Goal: Check status: Check status

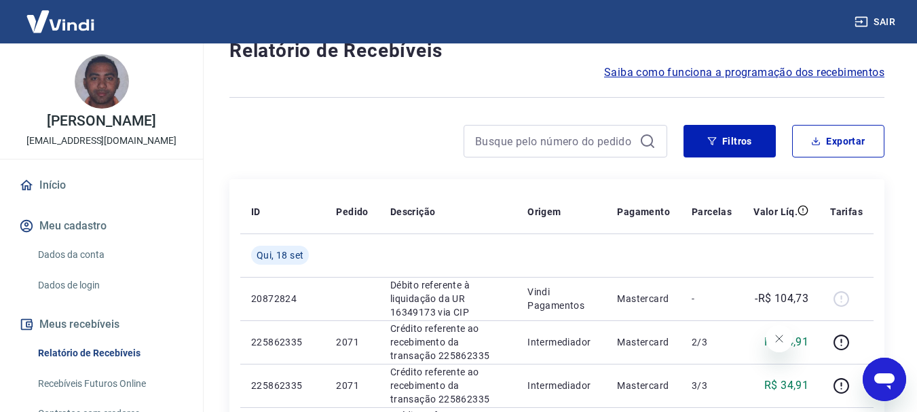
scroll to position [68, 0]
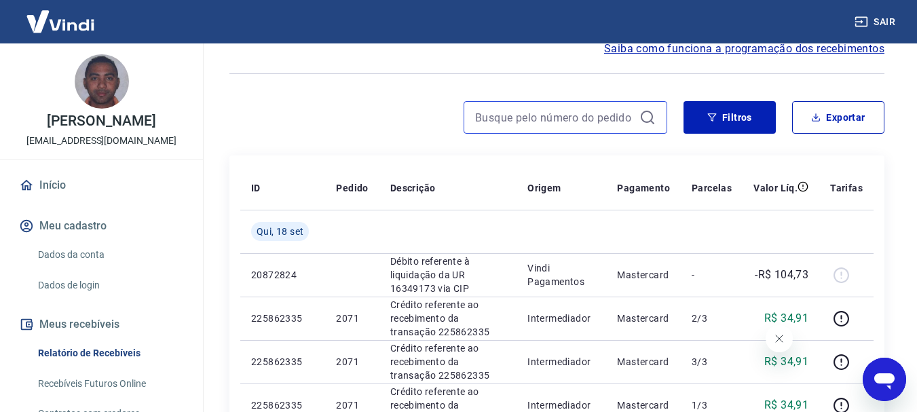
click at [539, 119] on input at bounding box center [554, 117] width 159 height 20
click at [538, 115] on input "549" at bounding box center [554, 117] width 159 height 20
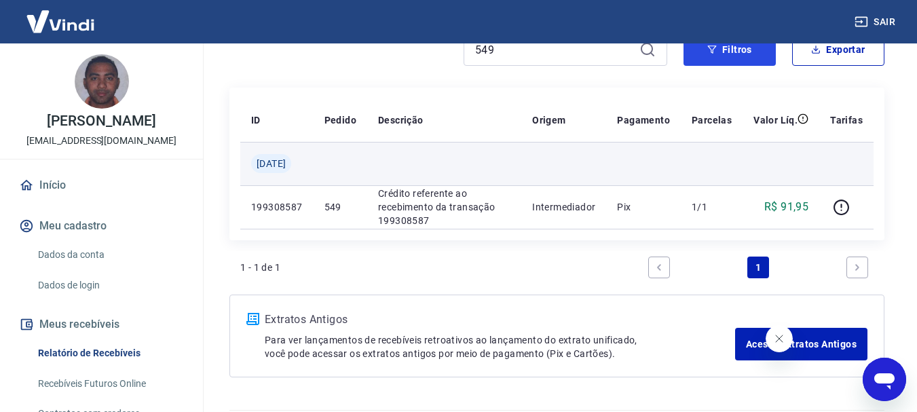
scroll to position [68, 0]
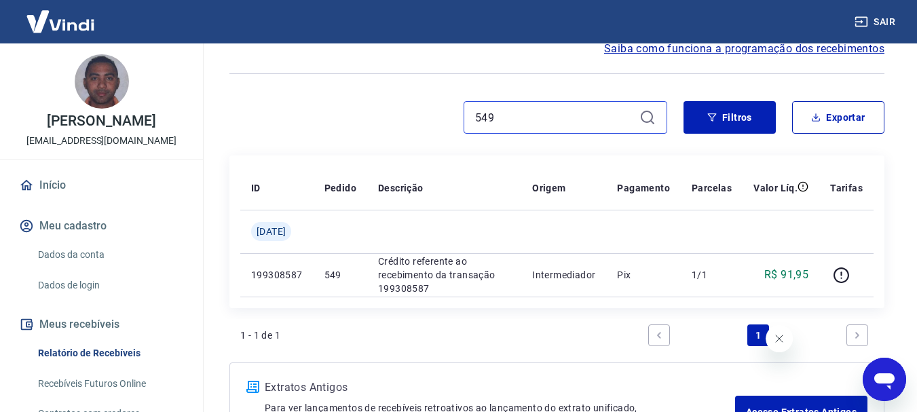
click at [528, 109] on input "549" at bounding box center [554, 117] width 159 height 20
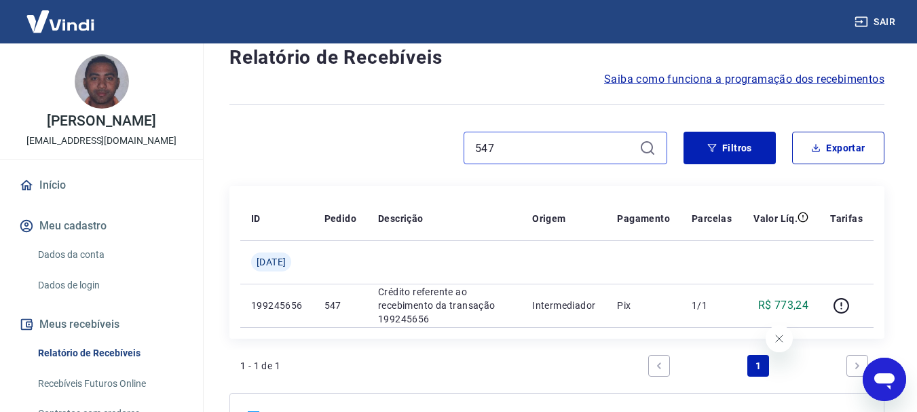
scroll to position [68, 0]
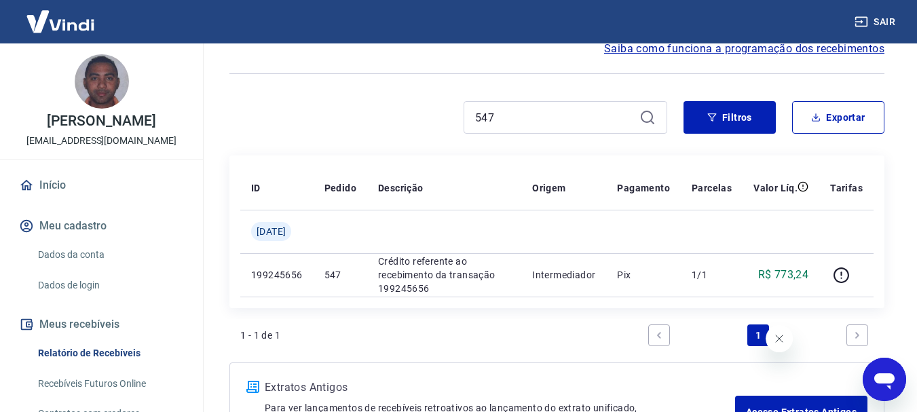
click at [508, 107] on div "547" at bounding box center [566, 117] width 204 height 33
click at [515, 122] on input "547" at bounding box center [554, 117] width 159 height 20
type input "551"
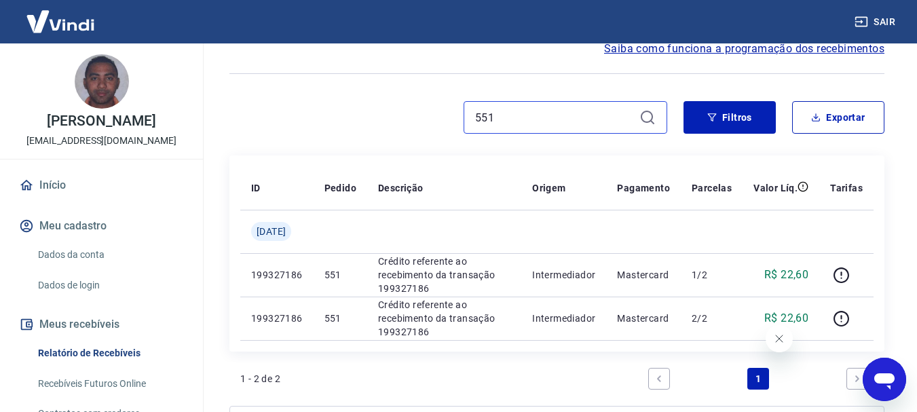
scroll to position [136, 0]
